Goal: Task Accomplishment & Management: Use online tool/utility

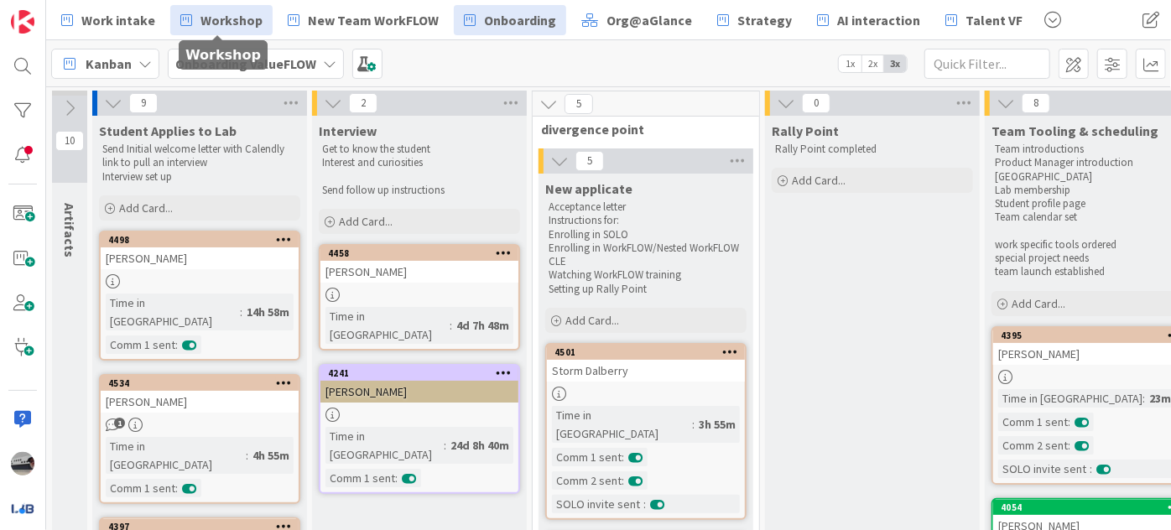
click at [224, 18] on span "Workshop" at bounding box center [232, 20] width 62 height 20
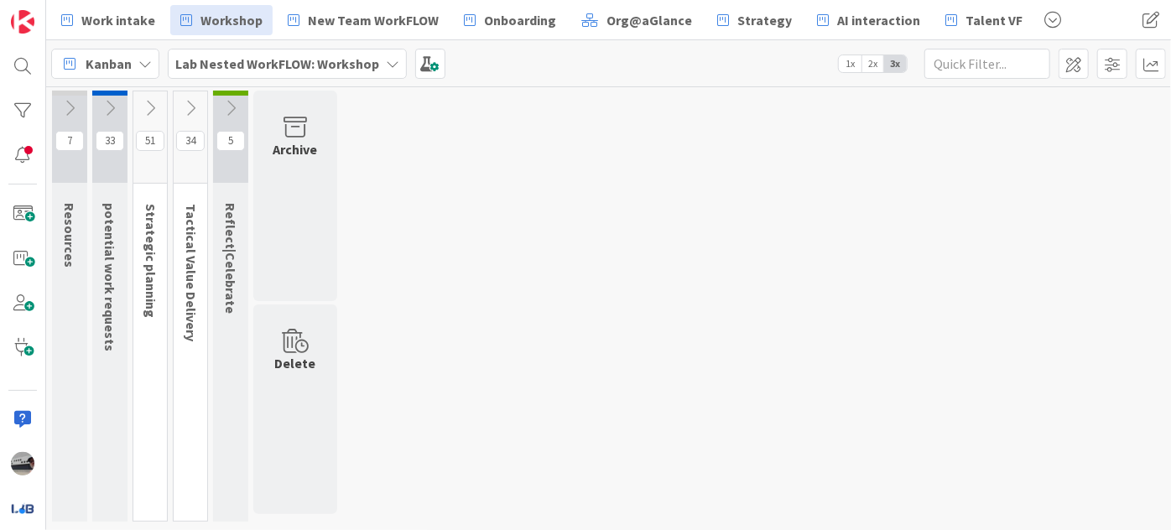
click at [192, 104] on icon at bounding box center [190, 108] width 18 height 18
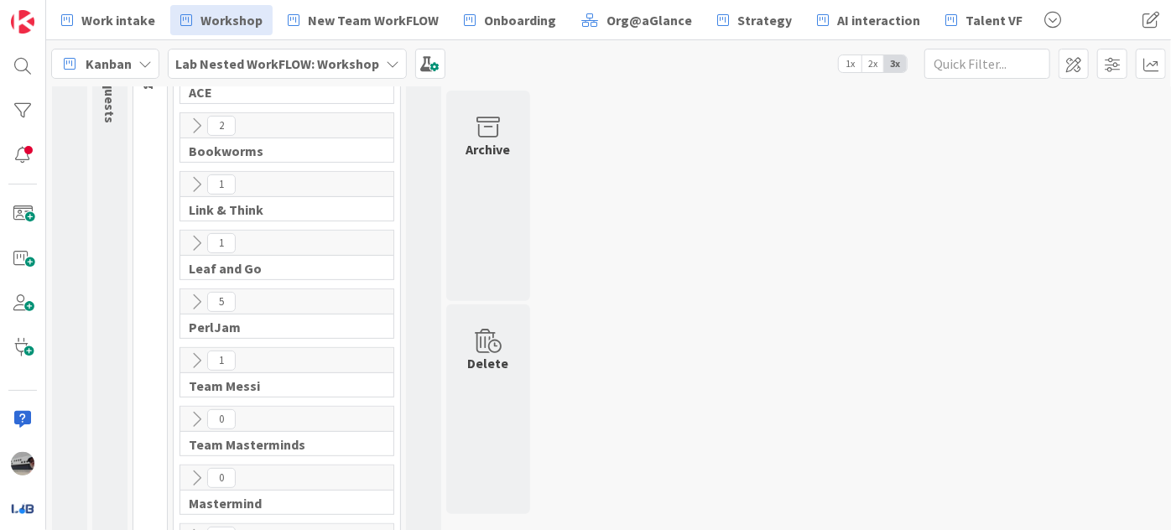
scroll to position [305, 0]
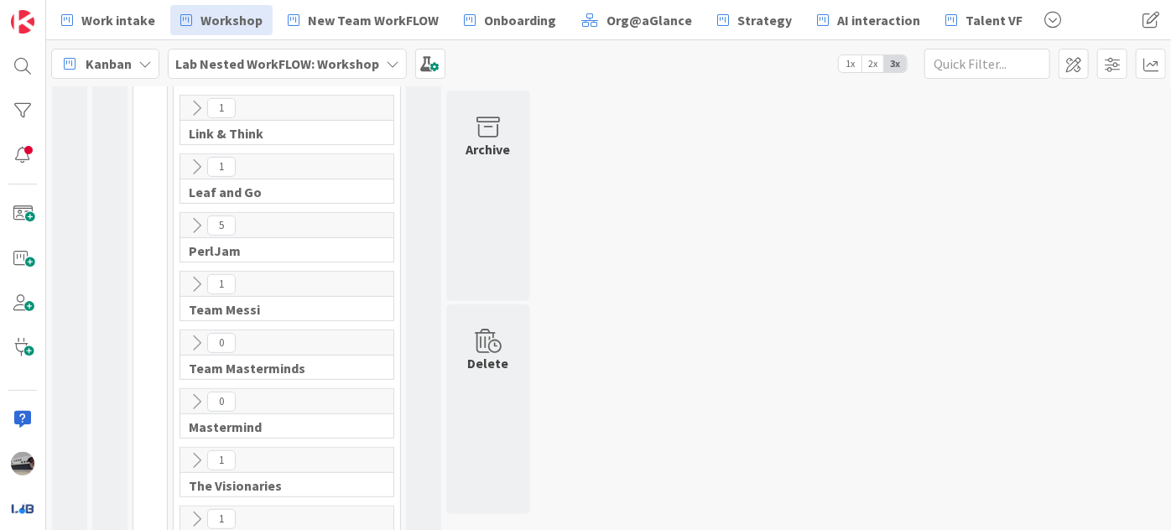
click at [199, 158] on icon at bounding box center [196, 167] width 18 height 18
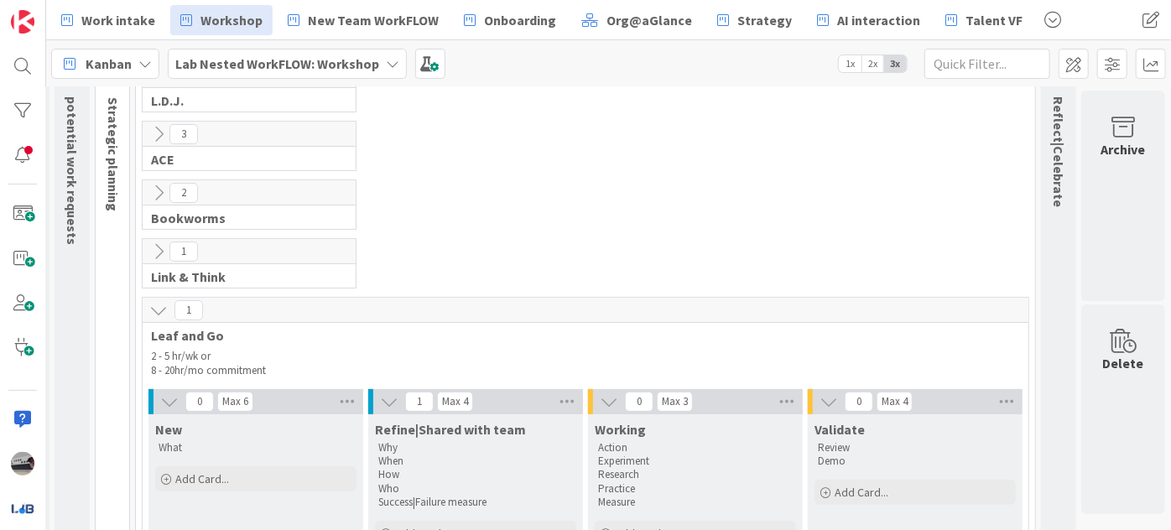
scroll to position [0, 48]
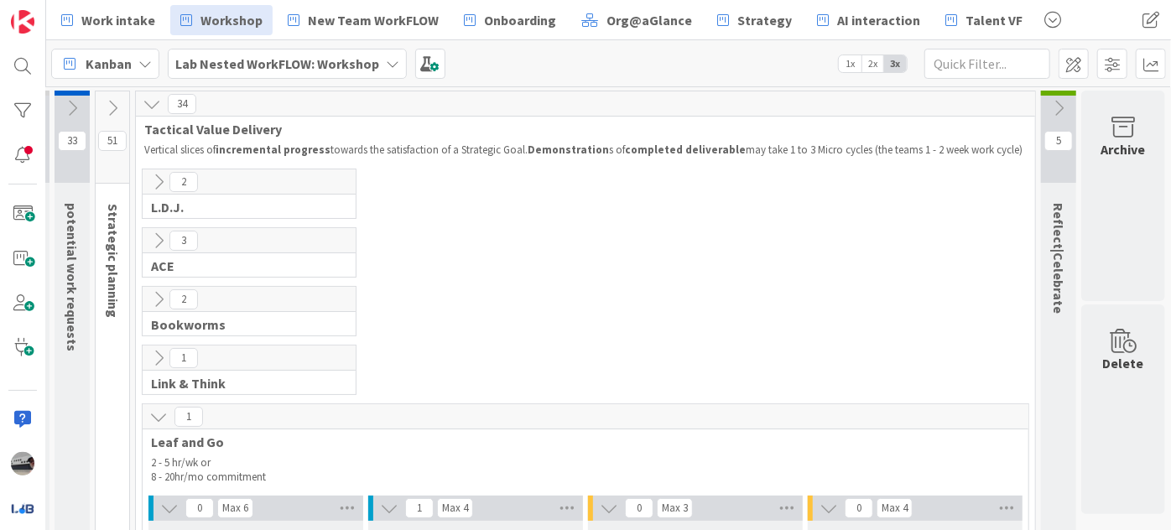
click at [1050, 100] on icon at bounding box center [1059, 108] width 18 height 18
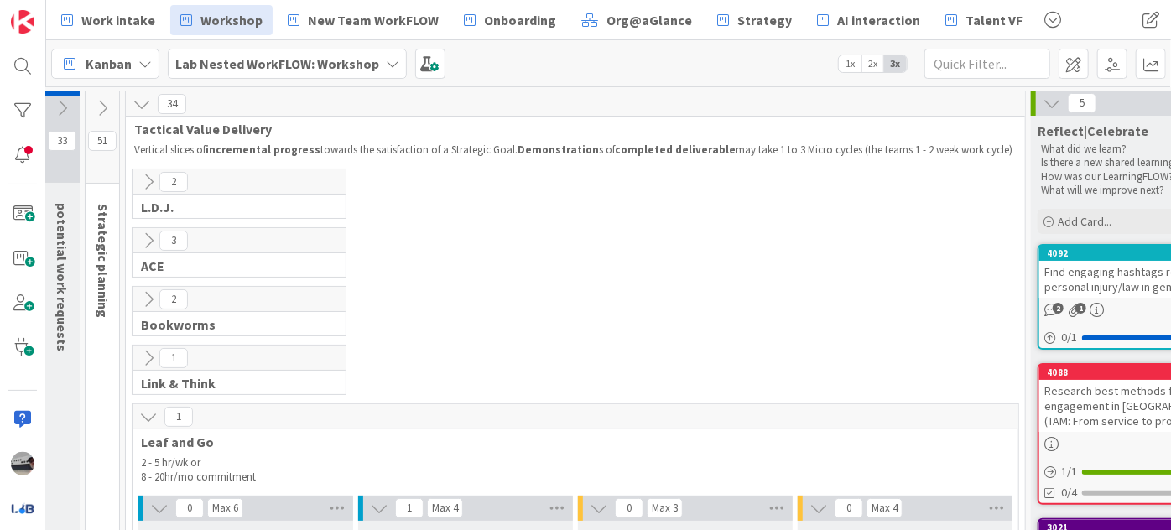
click at [295, 56] on b "Lab Nested WorkFLOW: Workshop" at bounding box center [277, 63] width 204 height 17
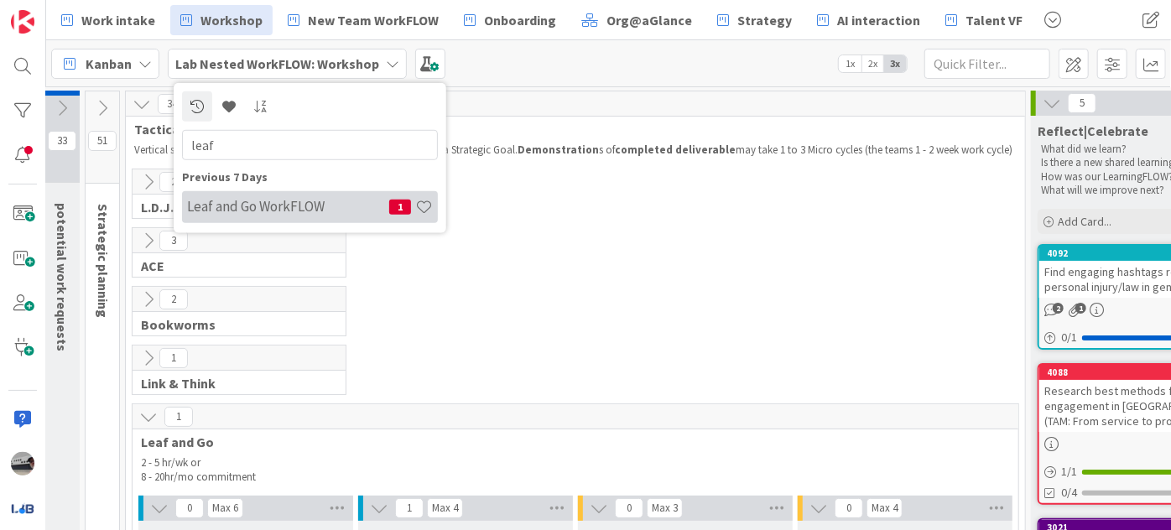
type input "leaf"
click at [304, 207] on h4 "Leaf and Go WorkFLOW" at bounding box center [288, 206] width 202 height 17
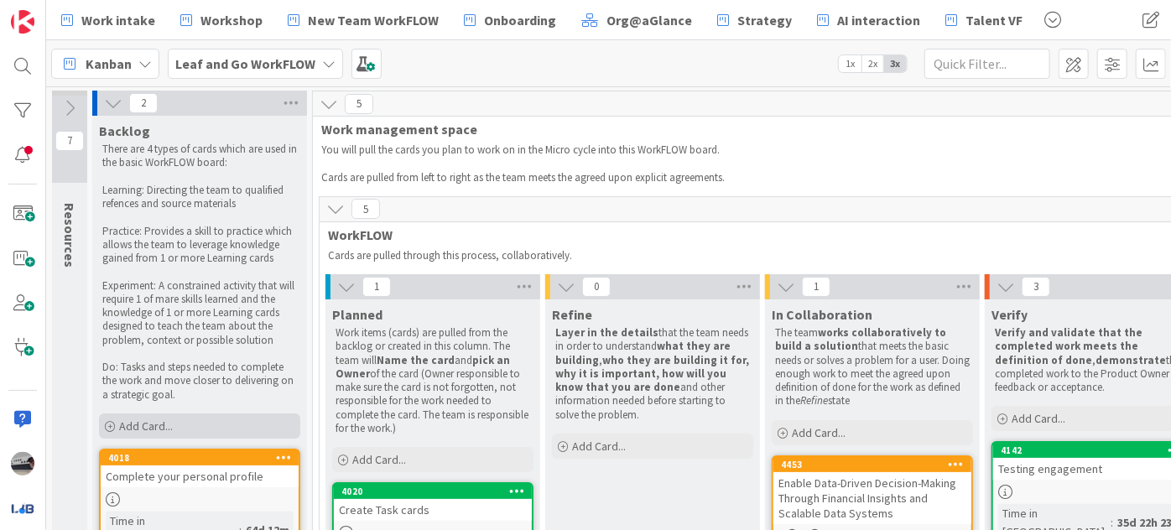
click at [230, 426] on div "Add Card..." at bounding box center [199, 426] width 201 height 25
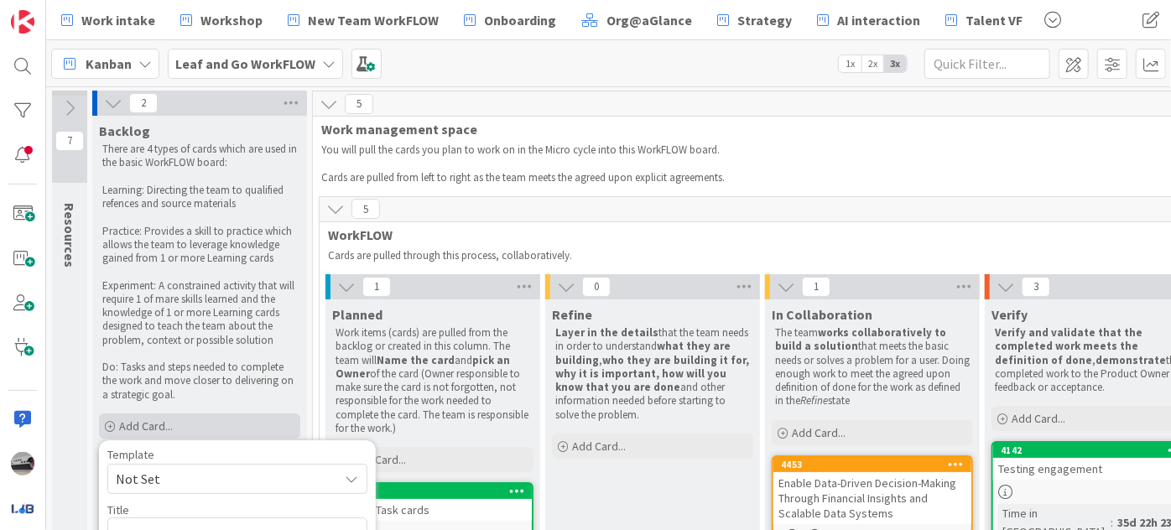
scroll to position [227, 0]
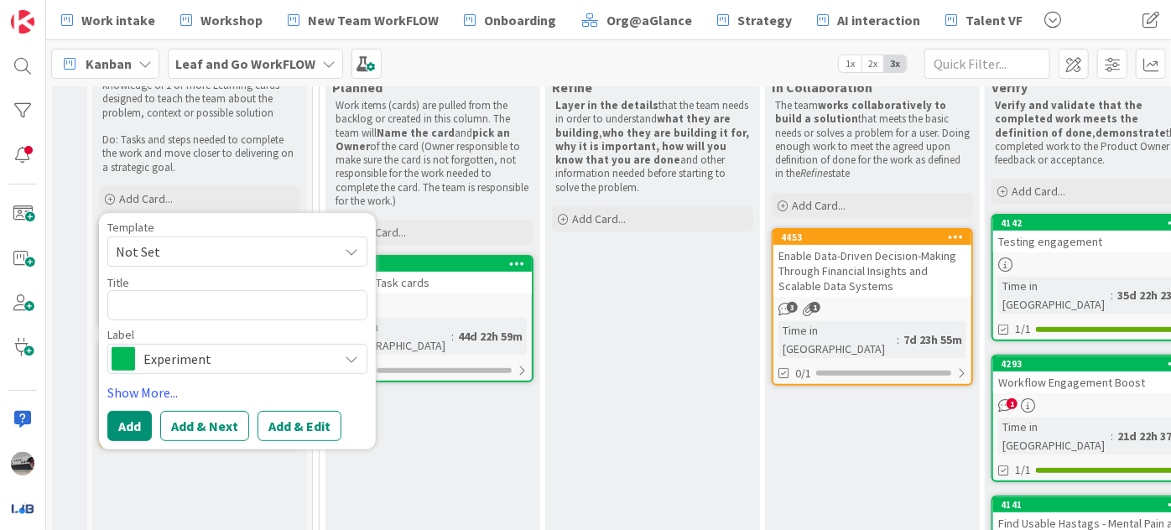
click at [279, 359] on span "Experiment" at bounding box center [236, 358] width 186 height 23
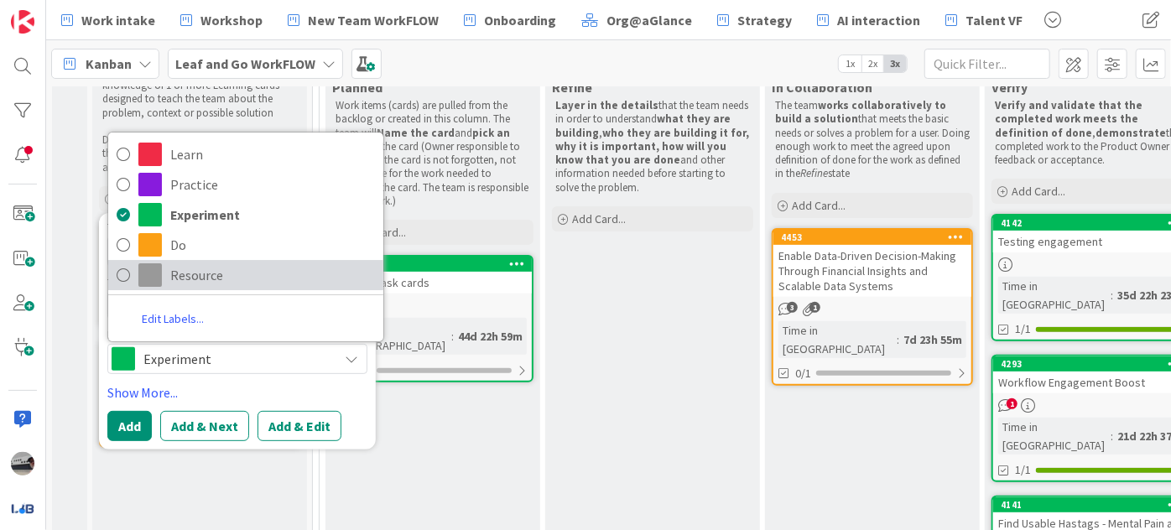
click at [183, 274] on span "Resource" at bounding box center [272, 275] width 205 height 25
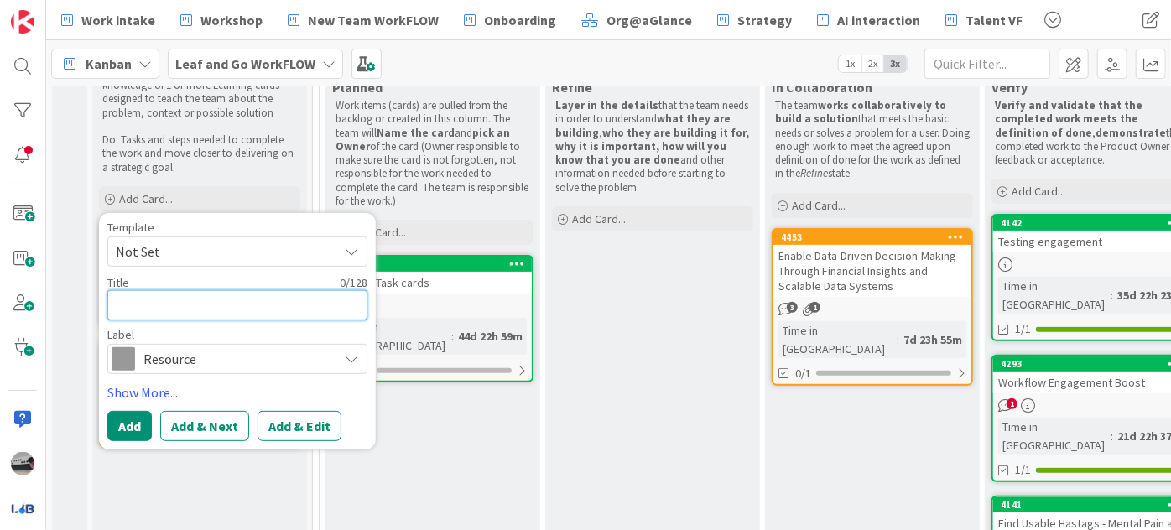
click at [248, 307] on textarea at bounding box center [237, 305] width 260 height 30
type textarea "x"
type textarea "L"
type textarea "x"
type textarea "La"
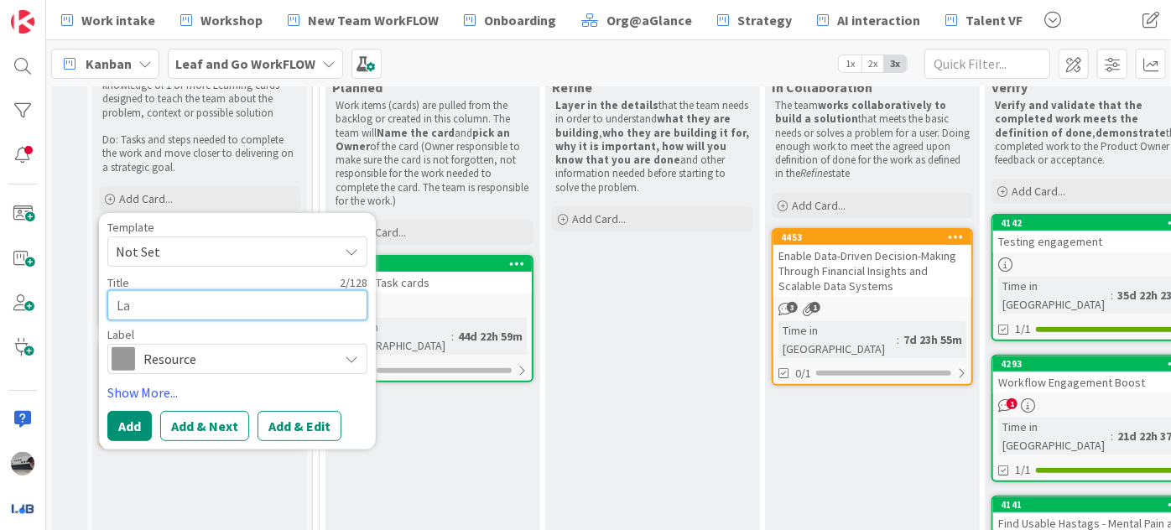
type textarea "x"
type textarea "Lab"
type textarea "x"
type textarea "Labs"
type textarea "x"
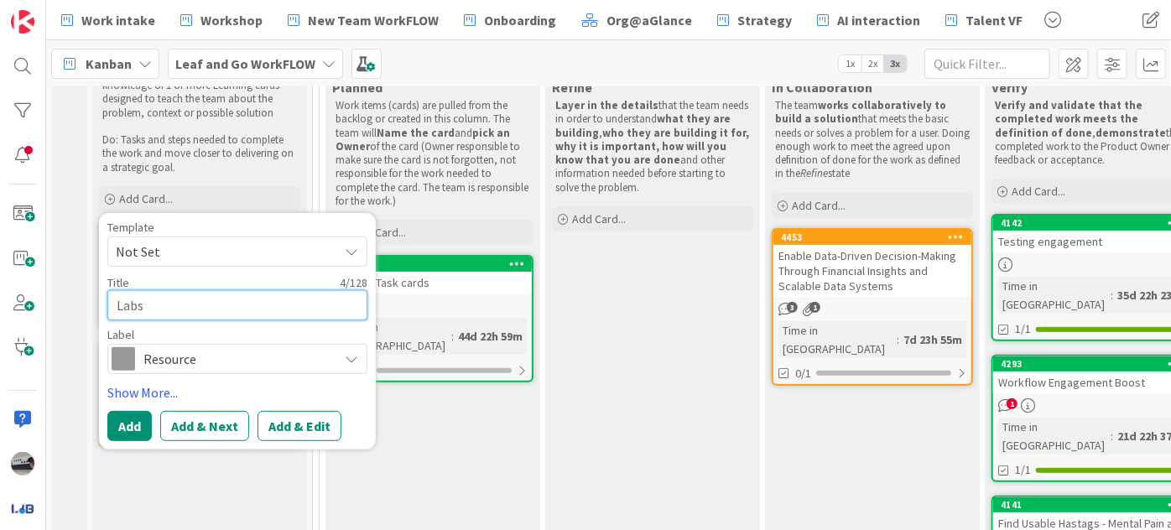
type textarea "Labs"
type textarea "x"
type textarea "Labs d"
type textarea "x"
type textarea "Labs de"
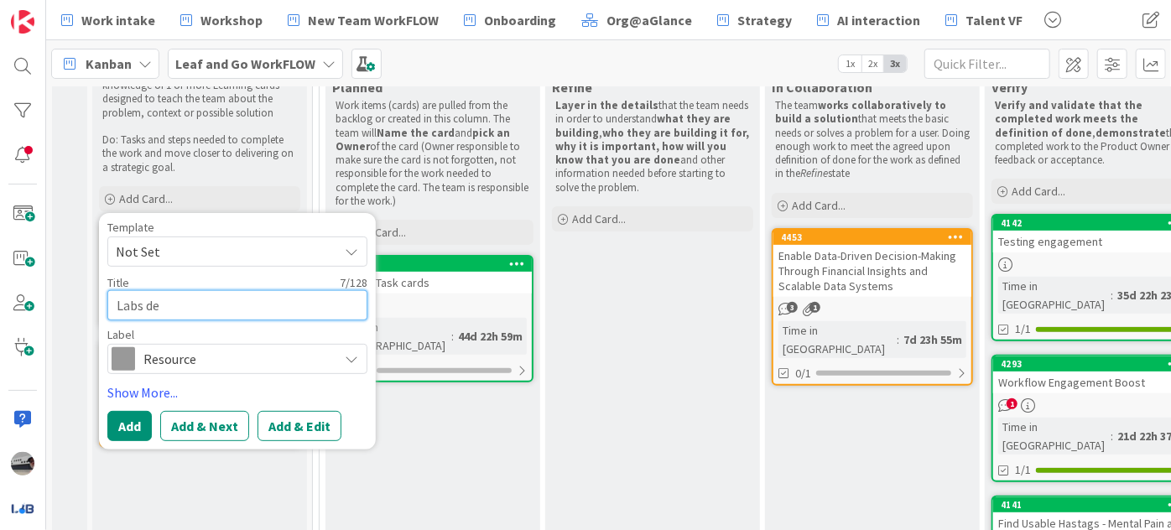
type textarea "x"
type textarea "Labs des"
type textarea "x"
type textarea "Labs desi"
type textarea "x"
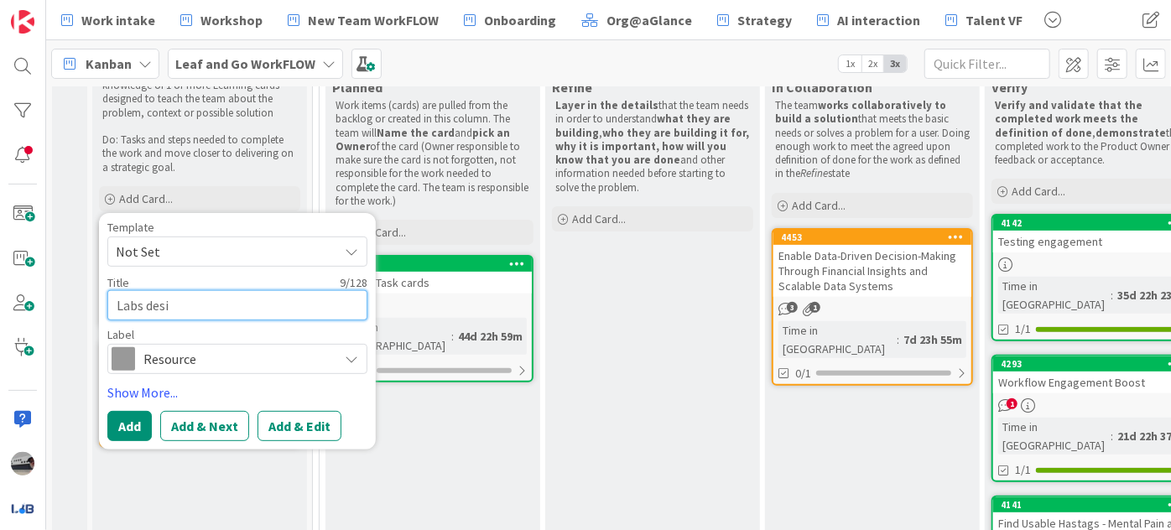
type textarea "Labs desig"
type textarea "x"
type textarea "Labs design"
type textarea "x"
type textarea "Labs design"
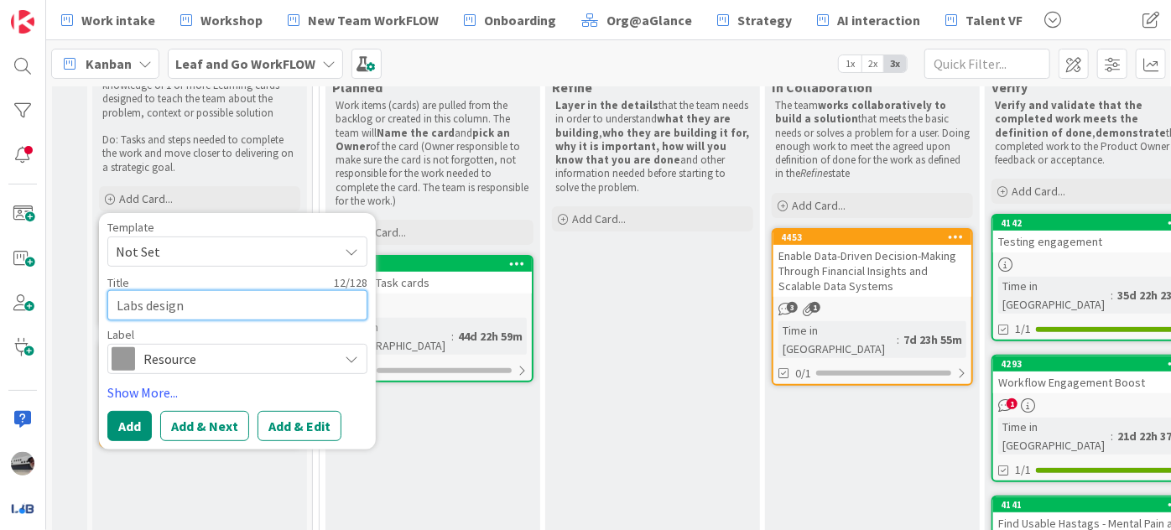
type textarea "x"
type textarea "Labs design s"
type textarea "x"
type textarea "Labs design st"
type textarea "x"
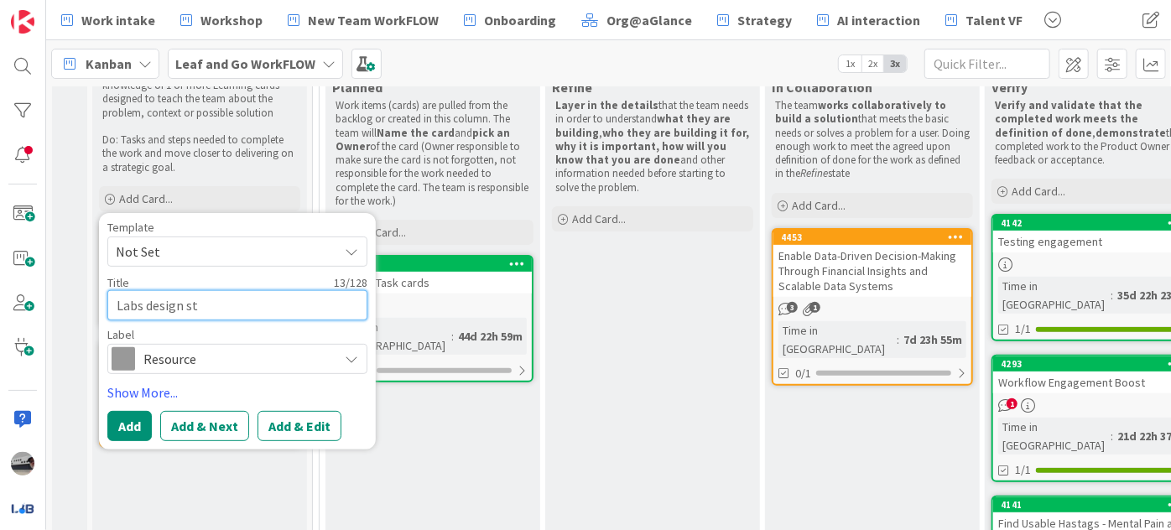
type textarea "Labs design sta"
type textarea "x"
type textarea "Labs design [PERSON_NAME]"
type textarea "x"
type textarea "Labs design stand"
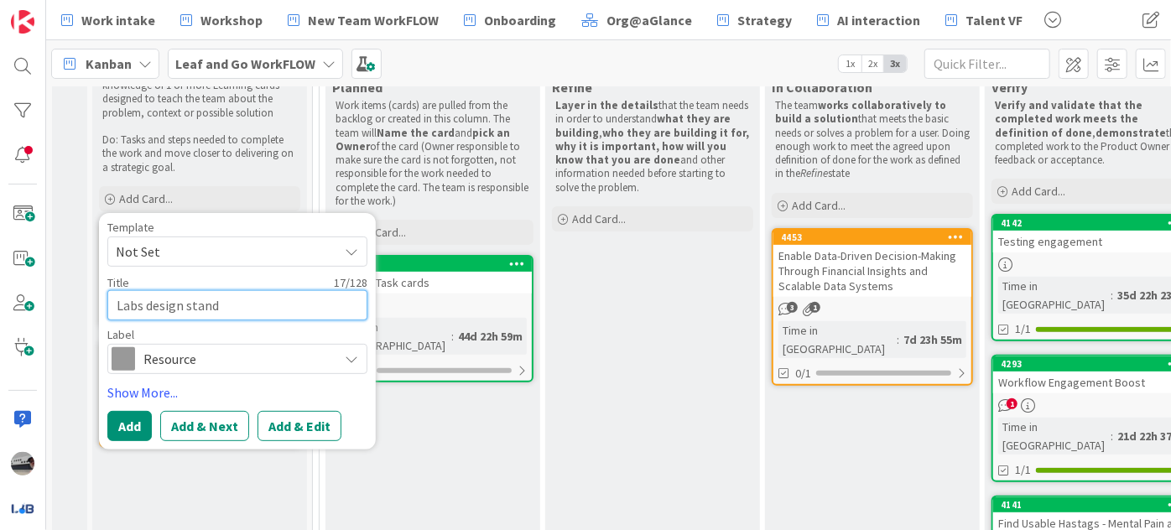
type textarea "x"
type textarea "Labs design standr"
type textarea "x"
type textarea "Labs design standrd"
type textarea "x"
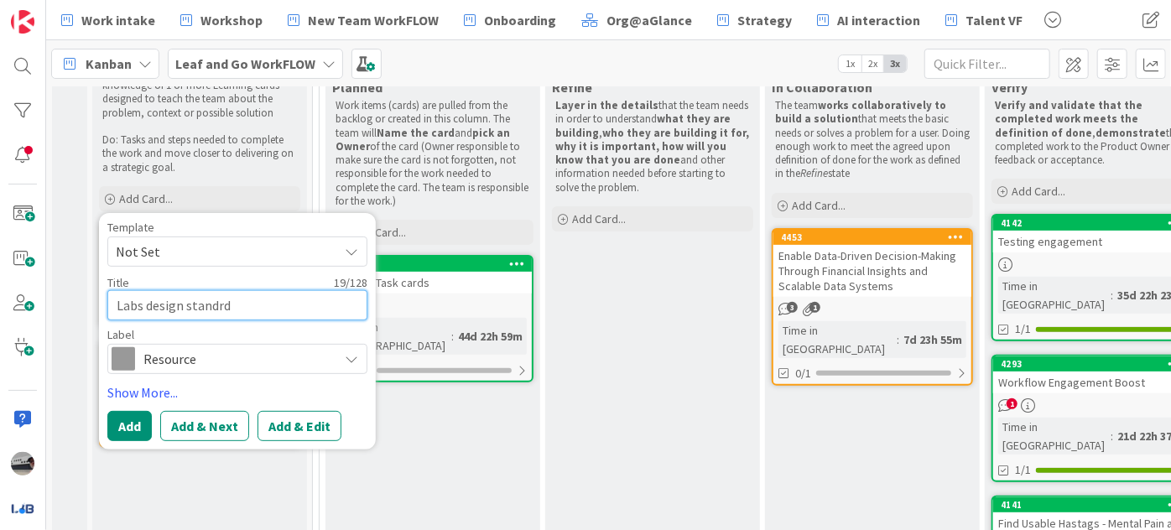
type textarea "Labs design standrd"
type textarea "x"
type textarea "Labs design standrd t"
type textarea "x"
type textarea "Labs design standrd te"
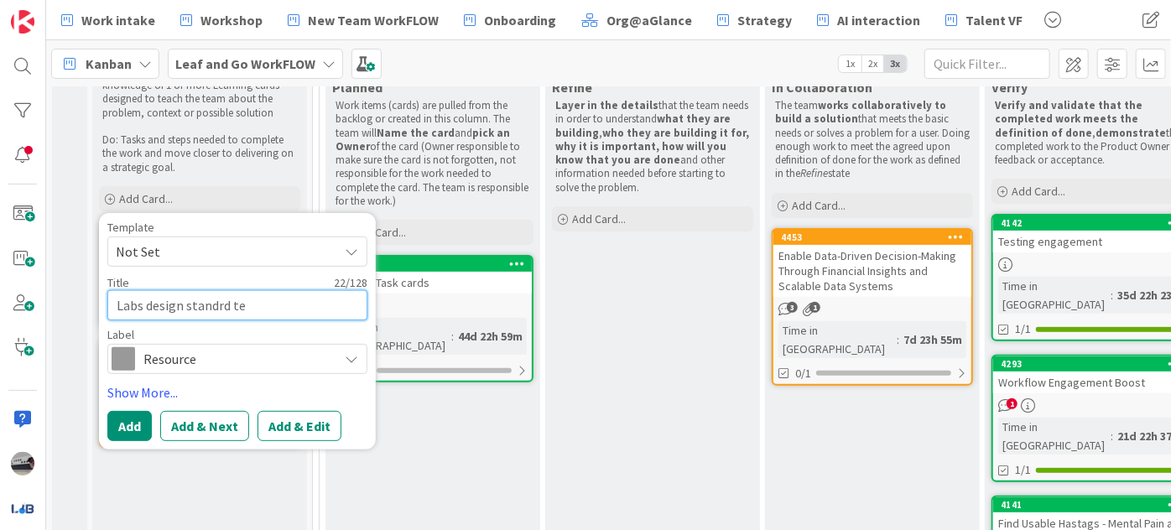
type textarea "x"
type textarea "Labs design standrd tem"
type textarea "x"
type textarea "Labs design standrd temp"
type textarea "x"
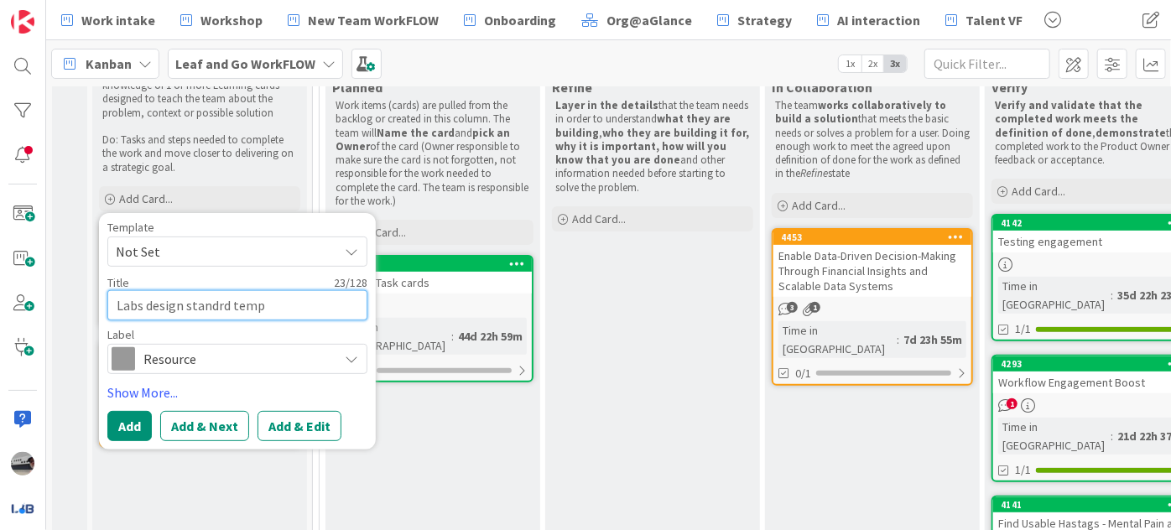
type textarea "Labs design standrd templ"
type textarea "x"
type textarea "Labs design standrd templa"
type textarea "x"
type textarea "Labs design standrd templat"
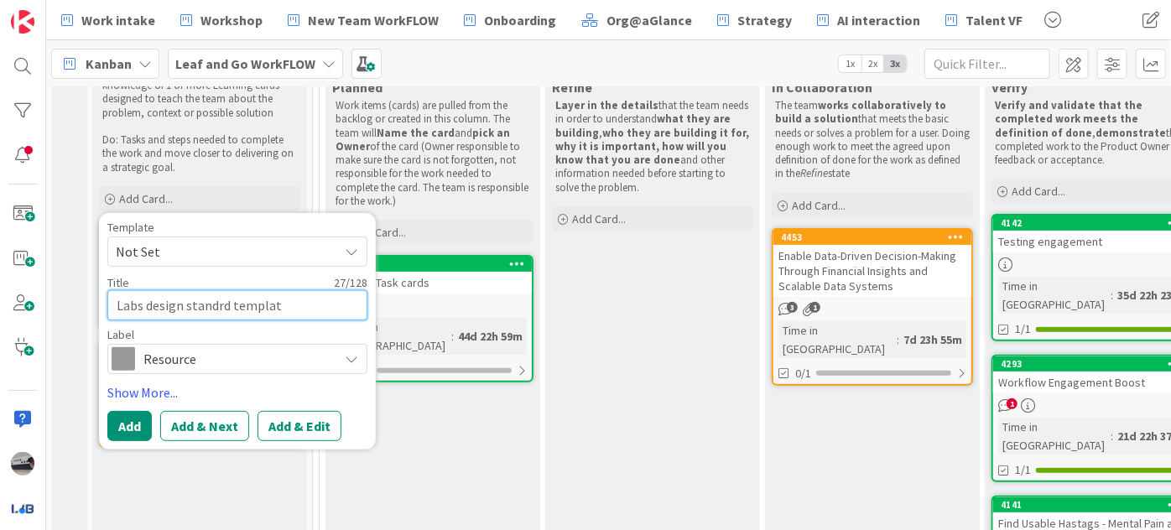
type textarea "x"
type textarea "Labs design standrd template"
type textarea "x"
type textarea "Labs design standard template"
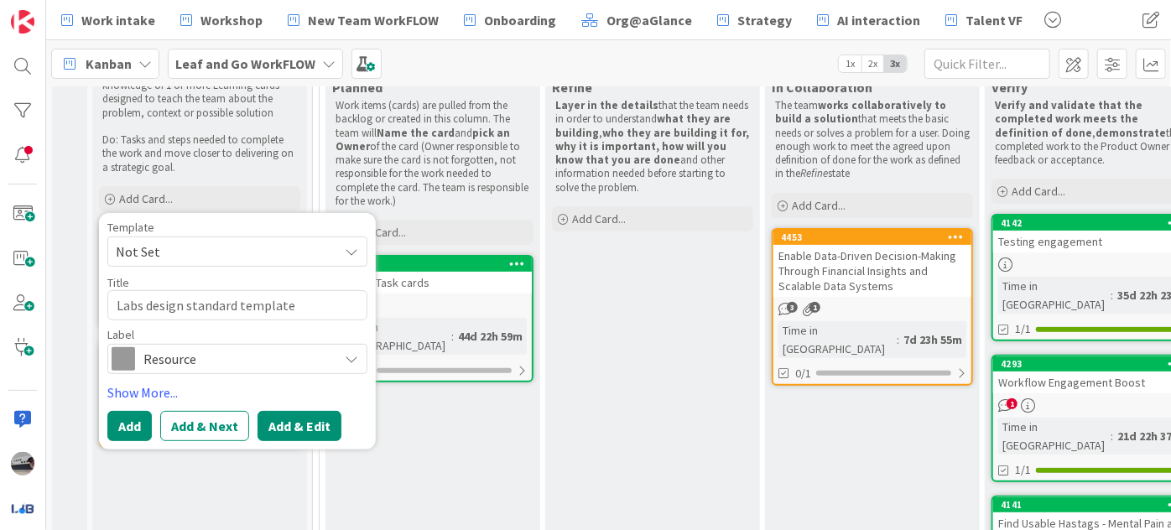
click at [287, 422] on button "Add & Edit" at bounding box center [300, 426] width 84 height 30
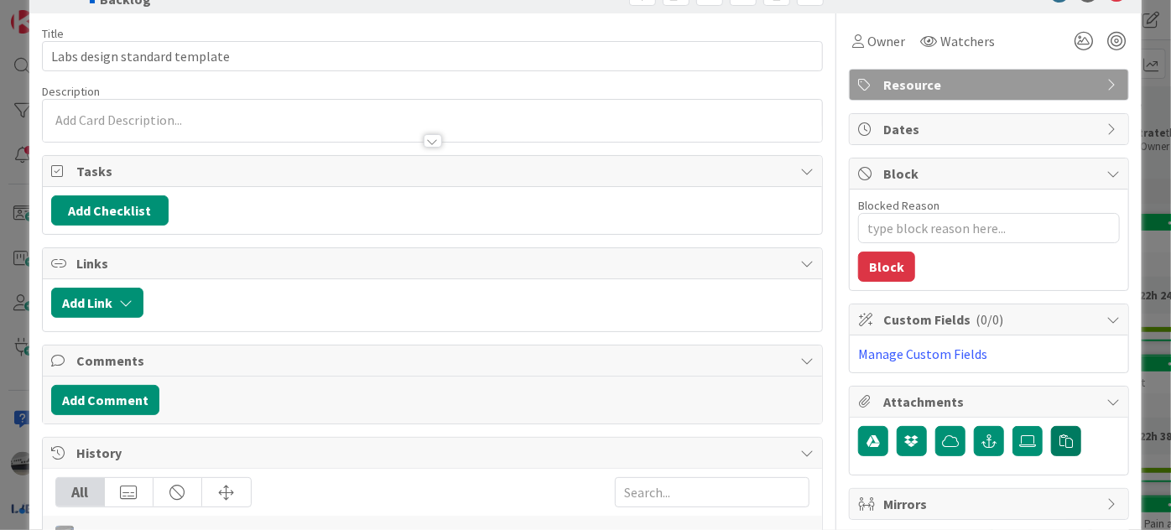
scroll to position [76, 0]
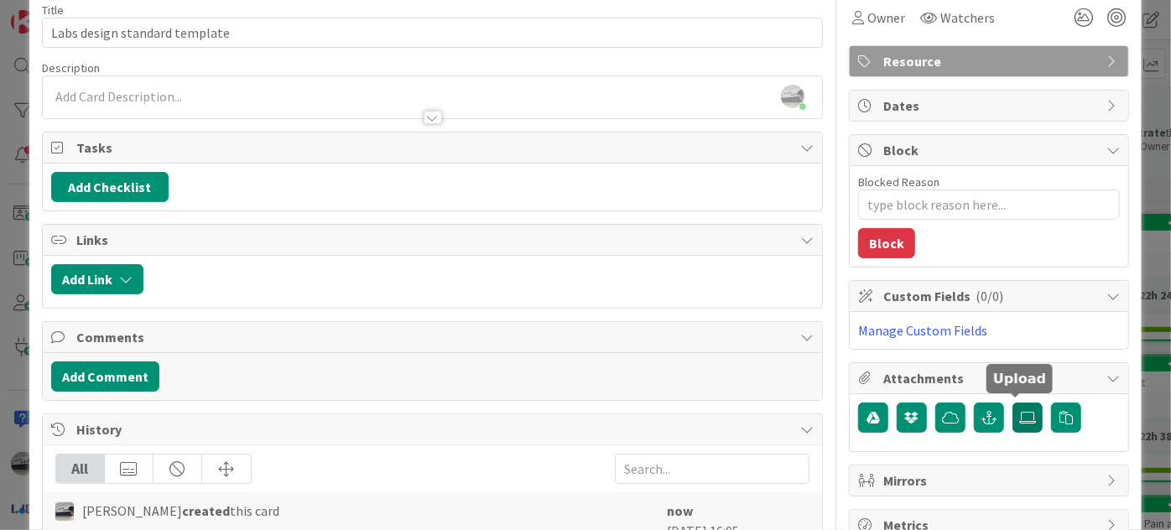
click at [1019, 415] on icon at bounding box center [1027, 417] width 17 height 13
click at [1013, 403] on input "file" at bounding box center [1013, 403] width 0 height 0
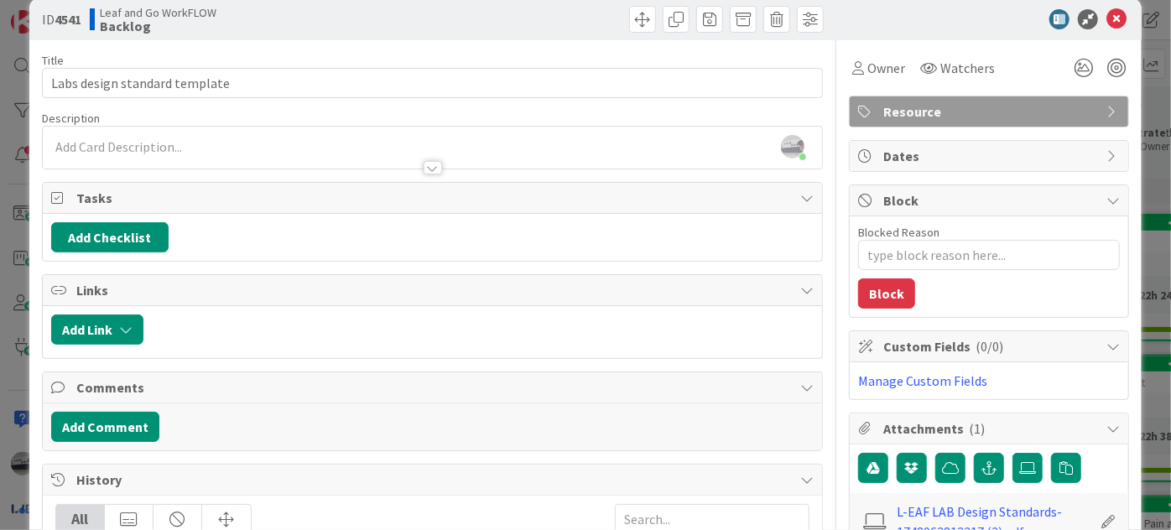
scroll to position [0, 0]
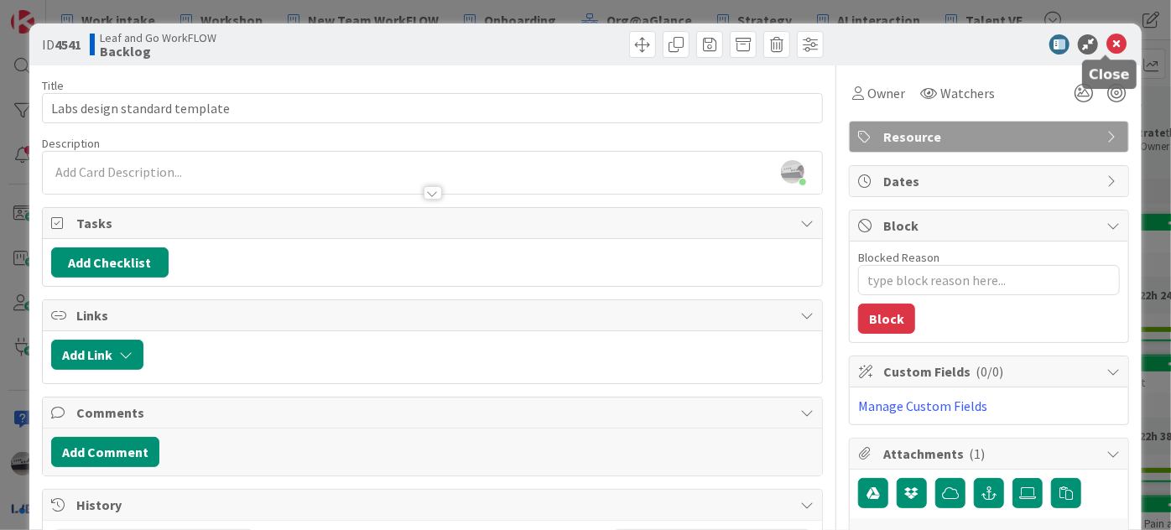
click at [1107, 44] on icon at bounding box center [1117, 44] width 20 height 20
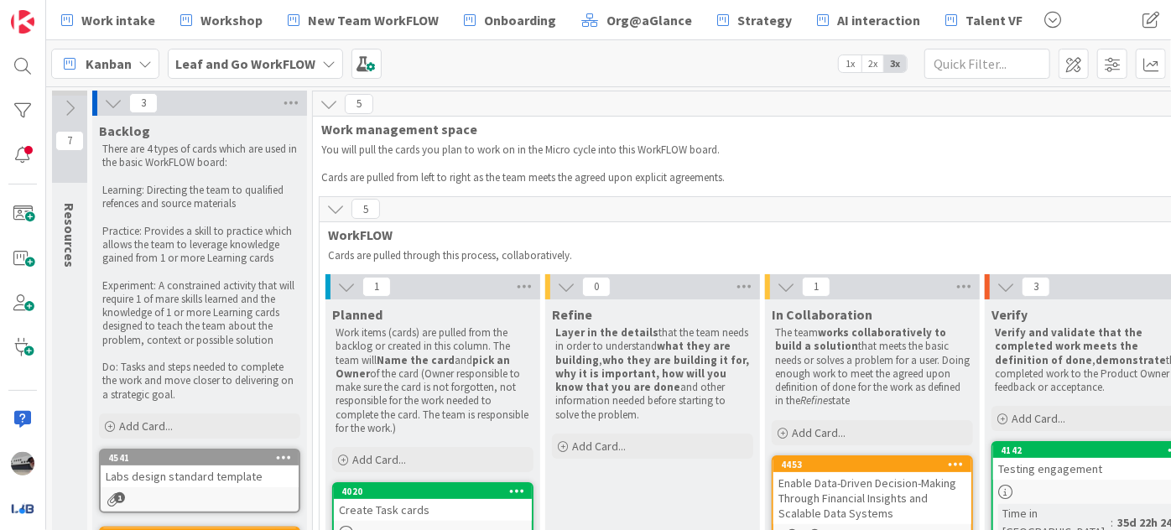
click at [68, 108] on icon at bounding box center [69, 108] width 18 height 18
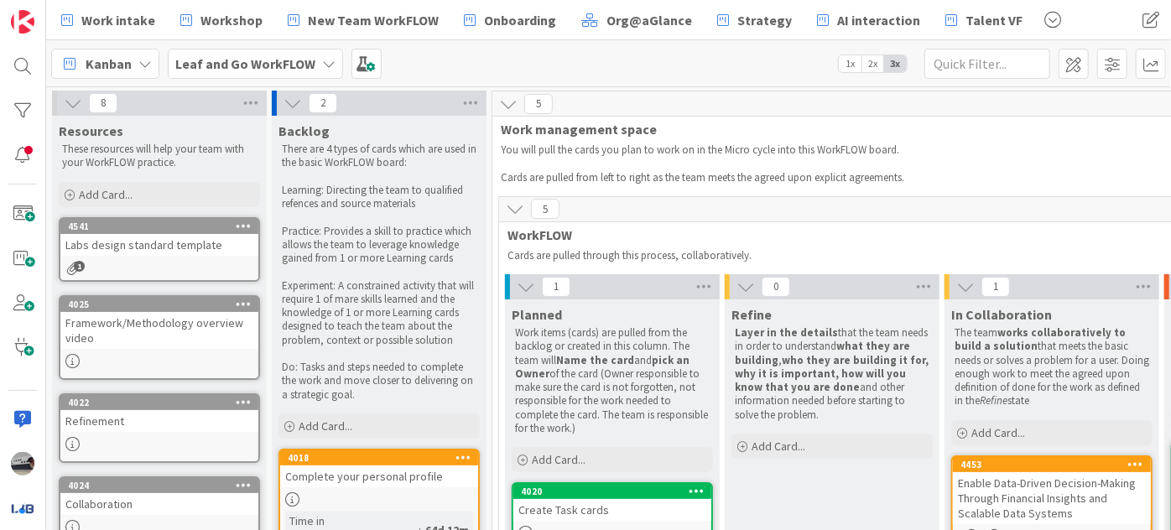
click at [203, 248] on div "Labs design standard template" at bounding box center [159, 245] width 198 height 22
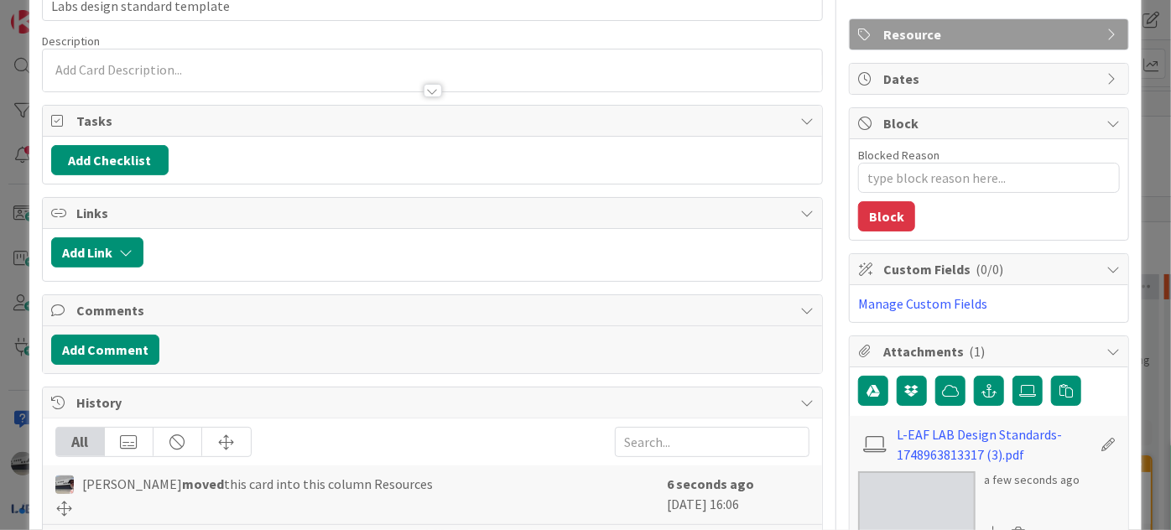
scroll to position [228, 0]
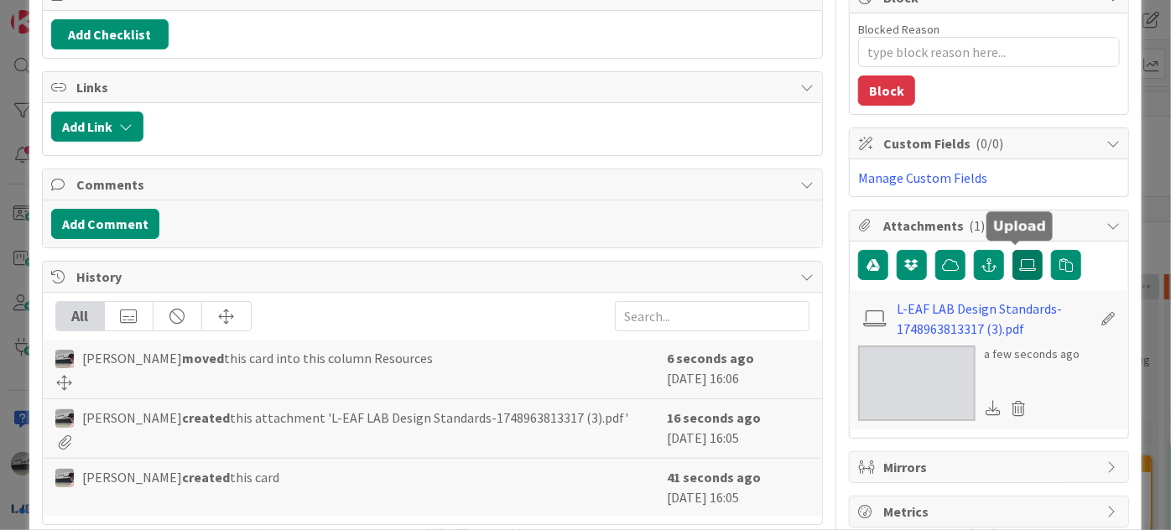
click at [1019, 260] on icon at bounding box center [1027, 264] width 17 height 13
click at [1013, 250] on input "file" at bounding box center [1013, 250] width 0 height 0
click at [1016, 398] on icon at bounding box center [1019, 408] width 23 height 25
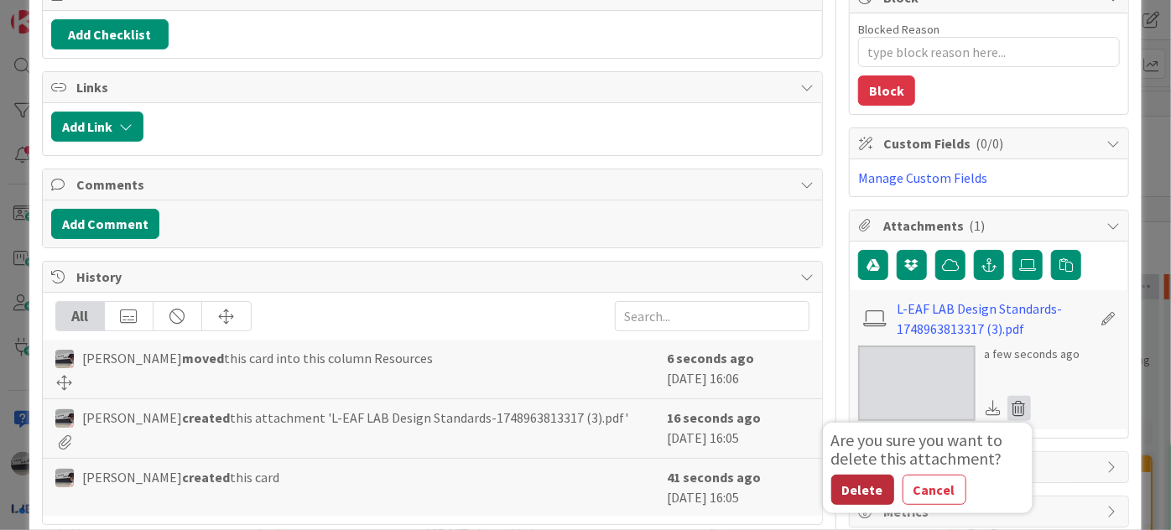
click at [843, 487] on button "Delete" at bounding box center [863, 490] width 63 height 30
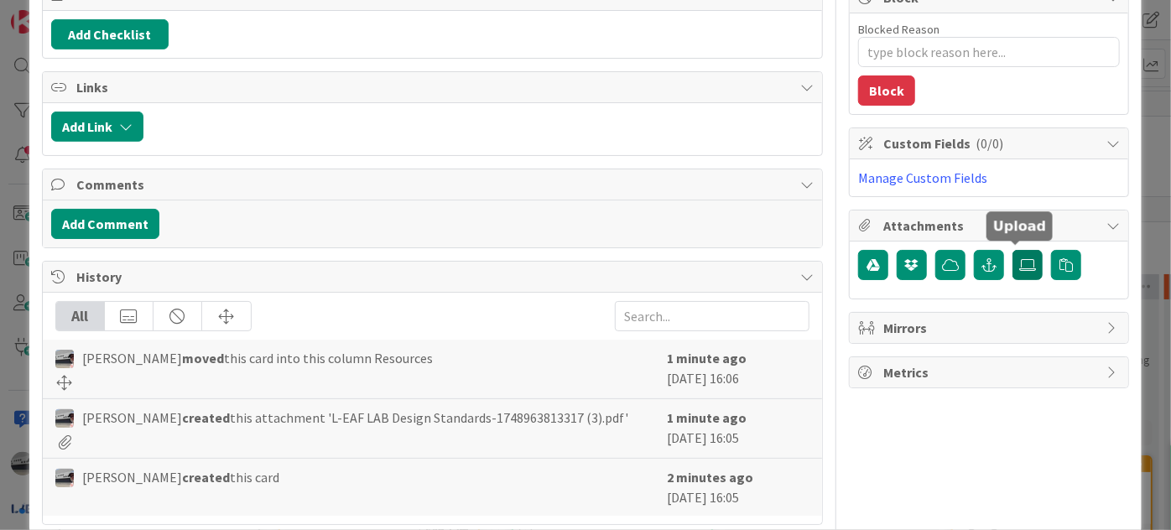
click at [1020, 258] on icon at bounding box center [1027, 264] width 17 height 13
click at [1013, 250] on input "file" at bounding box center [1013, 250] width 0 height 0
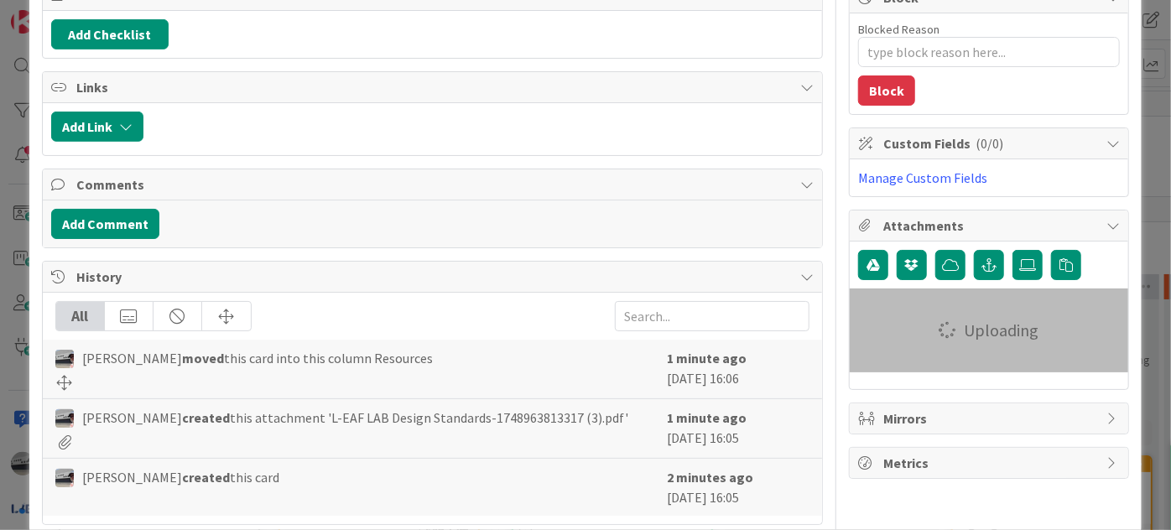
type textarea "x"
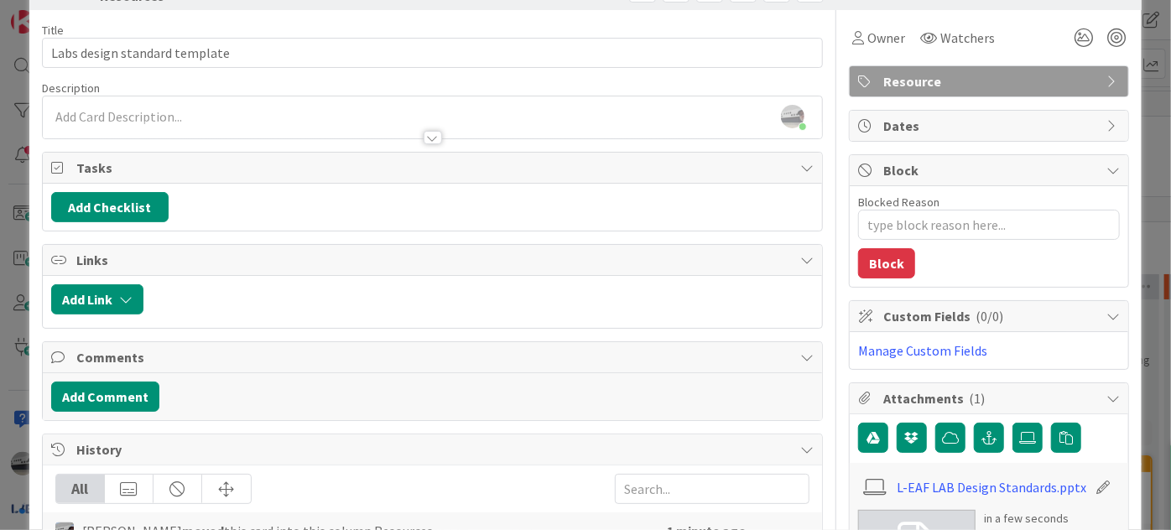
scroll to position [0, 0]
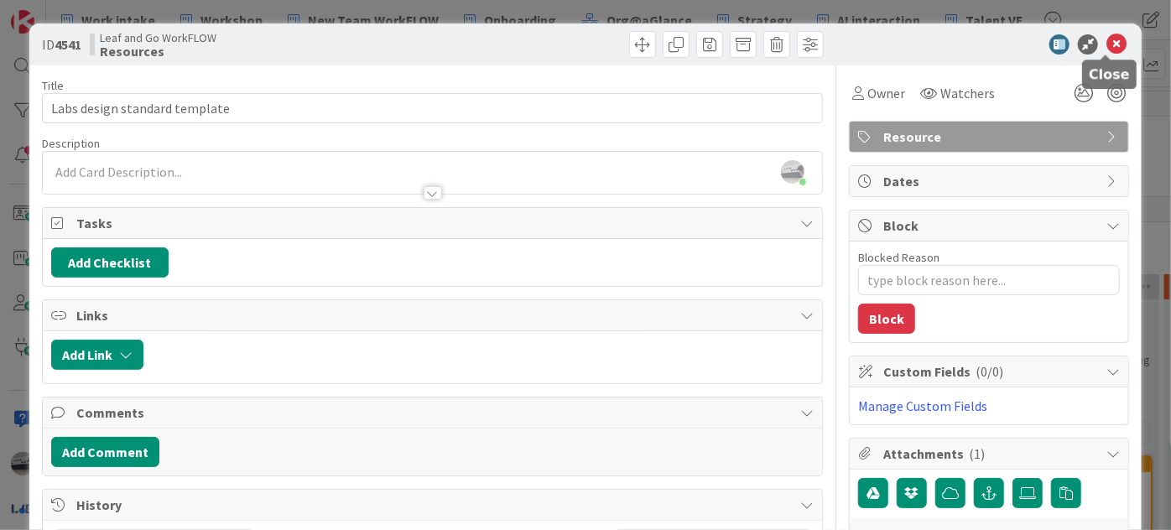
click at [1112, 45] on icon at bounding box center [1117, 44] width 20 height 20
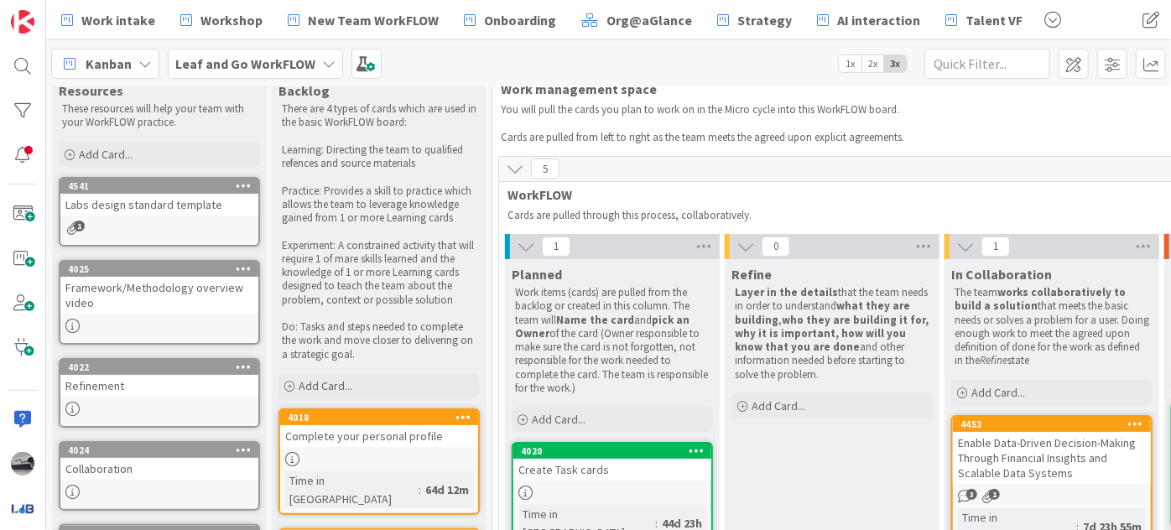
scroll to position [76, 0]
